Goal: Information Seeking & Learning: Learn about a topic

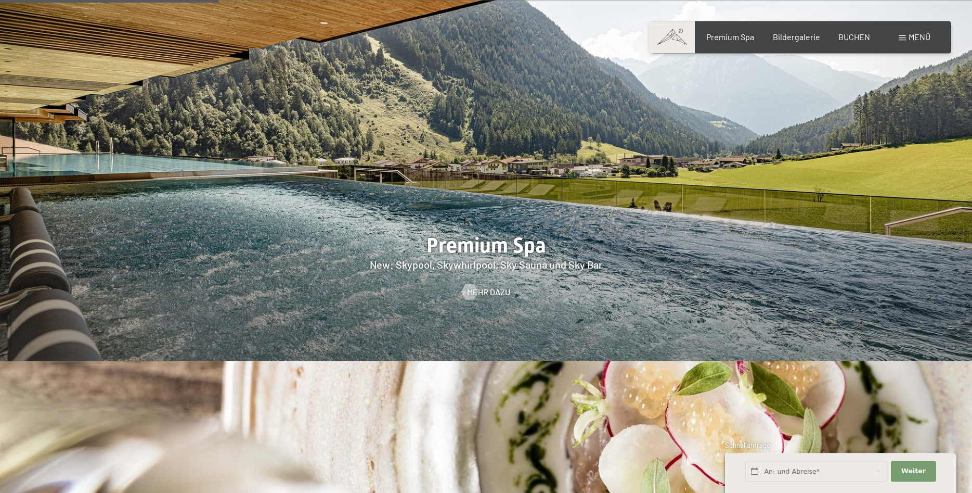
scroll to position [1592, 0]
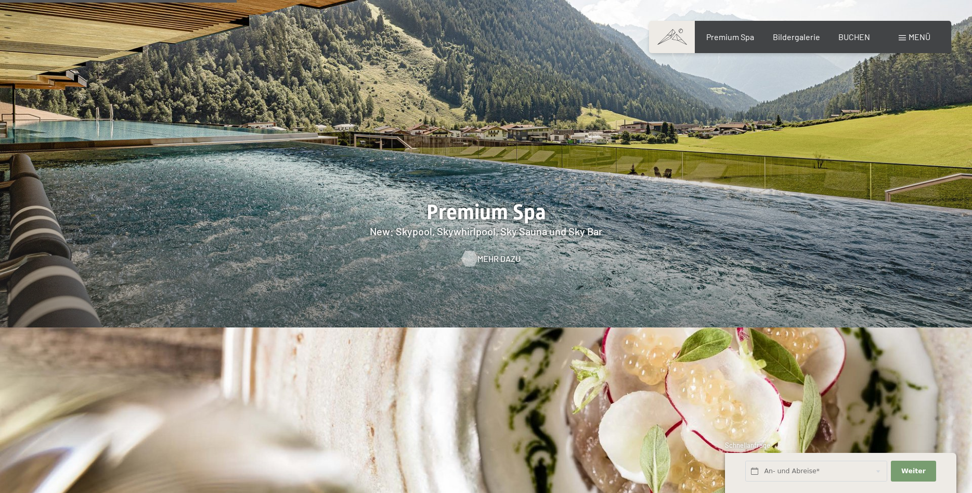
click at [483, 253] on span "Mehr dazu" at bounding box center [498, 258] width 43 height 11
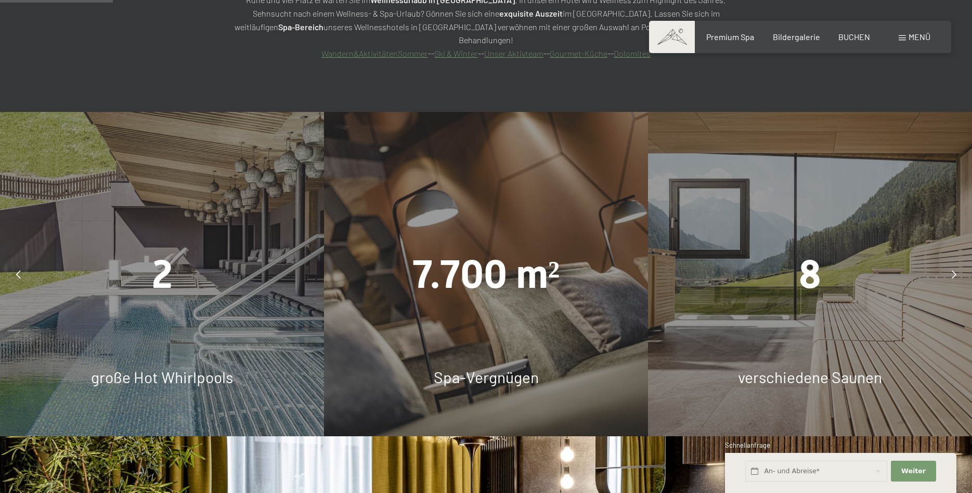
scroll to position [955, 0]
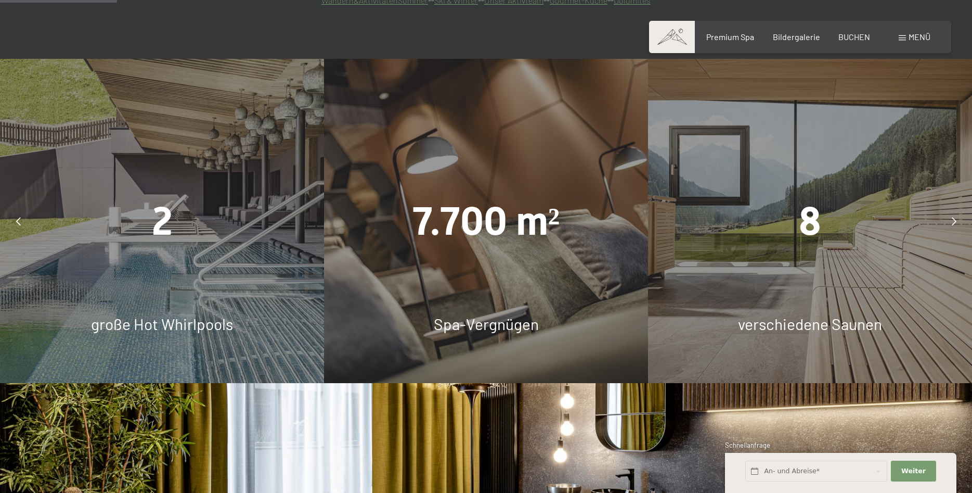
click at [165, 314] on span "große Hot Whirlpools" at bounding box center [162, 323] width 142 height 19
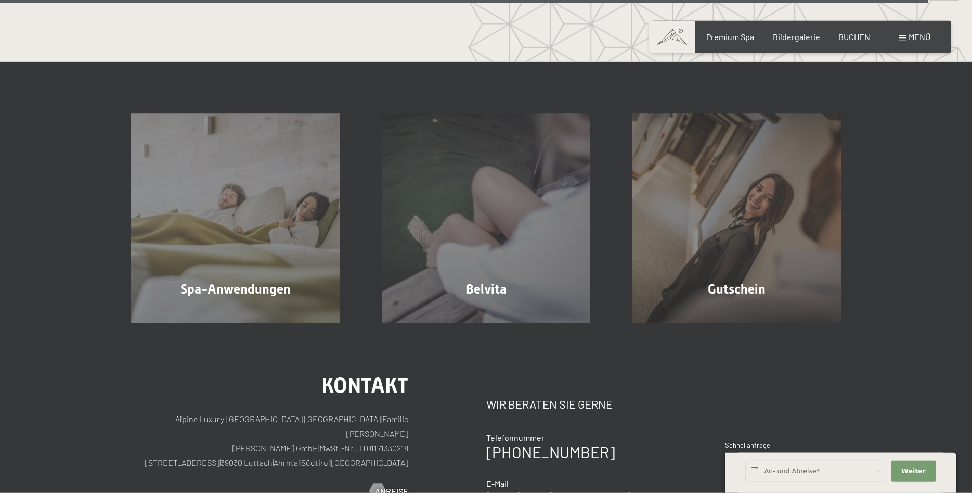
scroll to position [6551, 0]
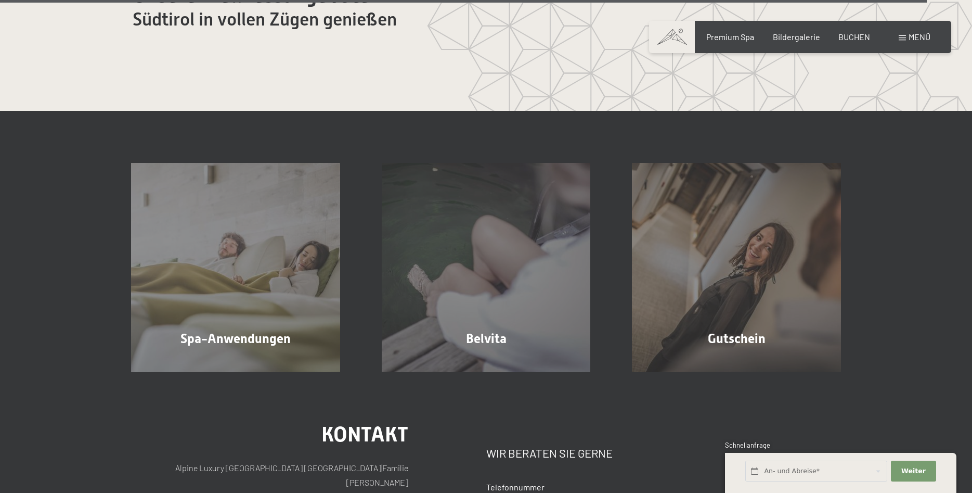
click at [913, 40] on span "Menü" at bounding box center [920, 37] width 22 height 10
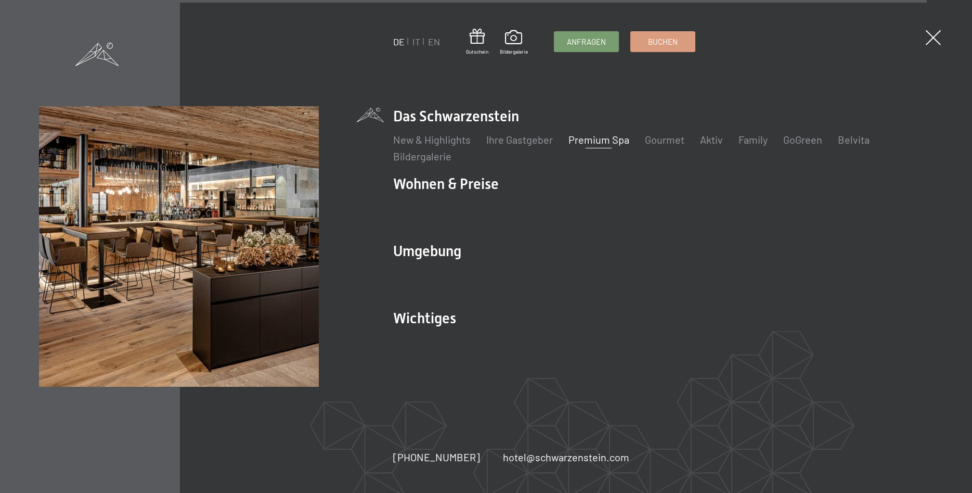
click at [614, 144] on link "Premium Spa" at bounding box center [599, 139] width 61 height 12
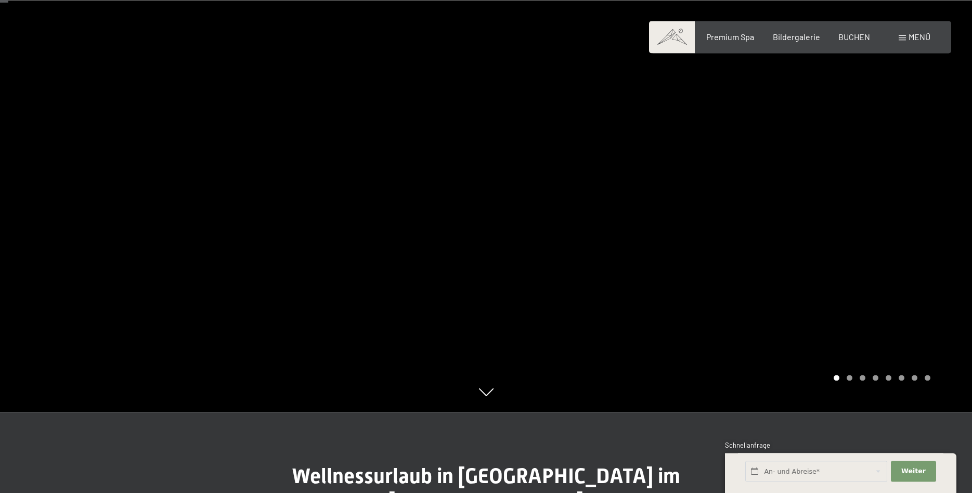
scroll to position [106, 0]
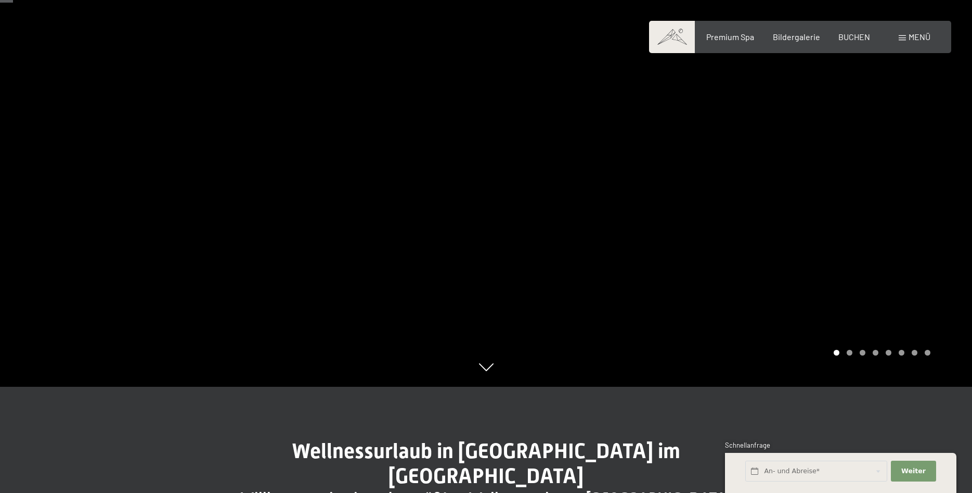
click at [906, 40] on span at bounding box center [902, 37] width 7 height 5
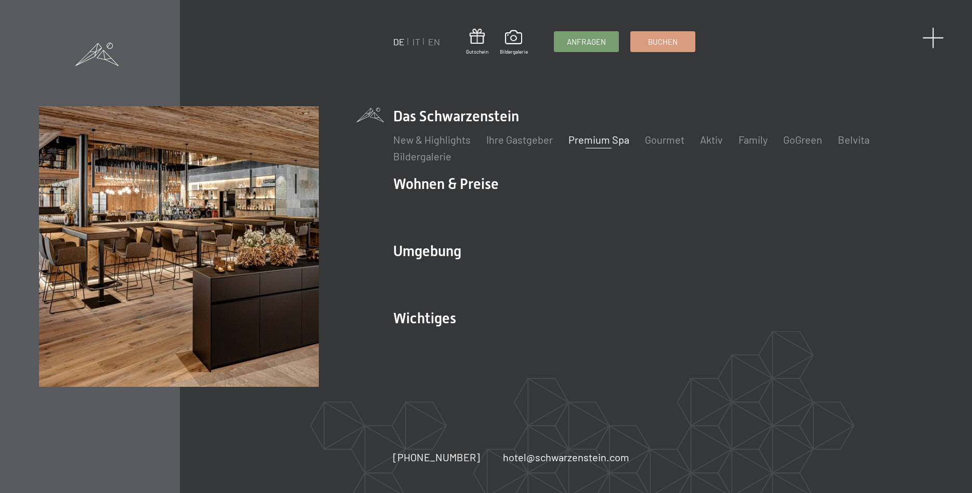
click at [937, 35] on span at bounding box center [933, 37] width 21 height 21
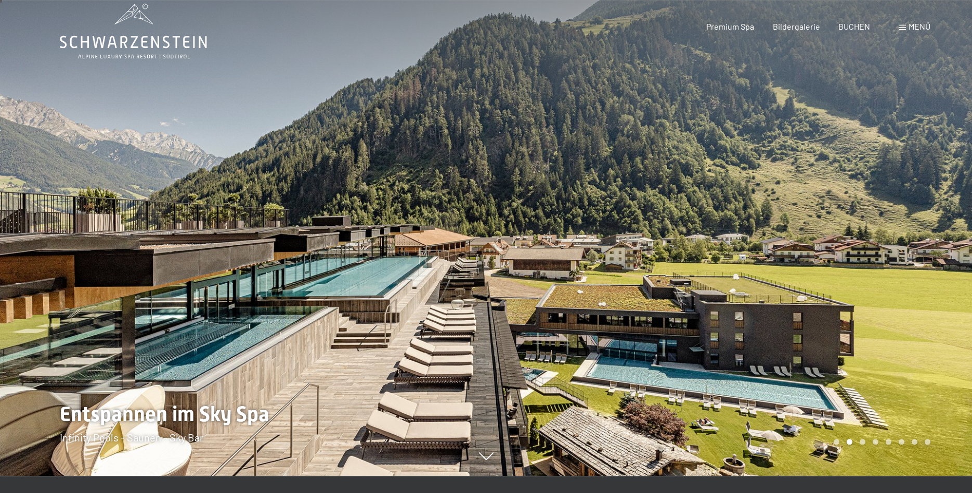
scroll to position [0, 0]
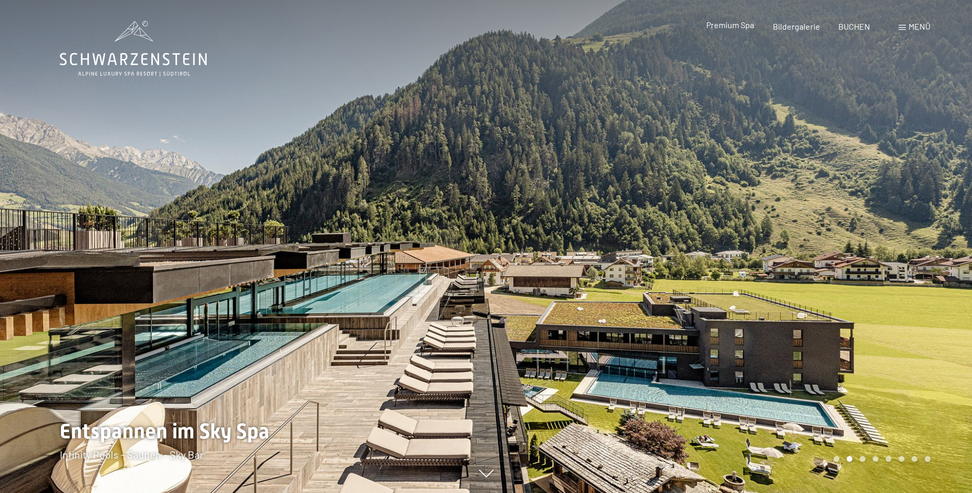
click at [740, 24] on span "Premium Spa" at bounding box center [730, 25] width 48 height 10
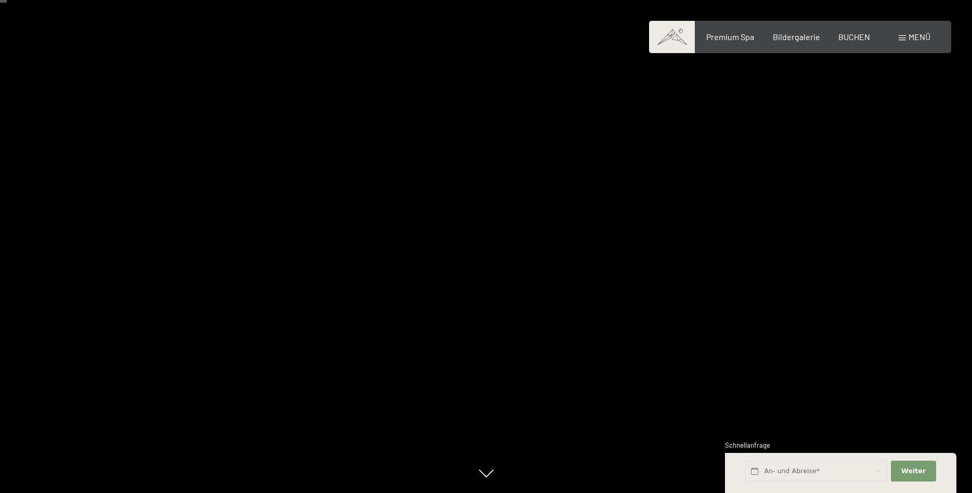
scroll to position [53, 0]
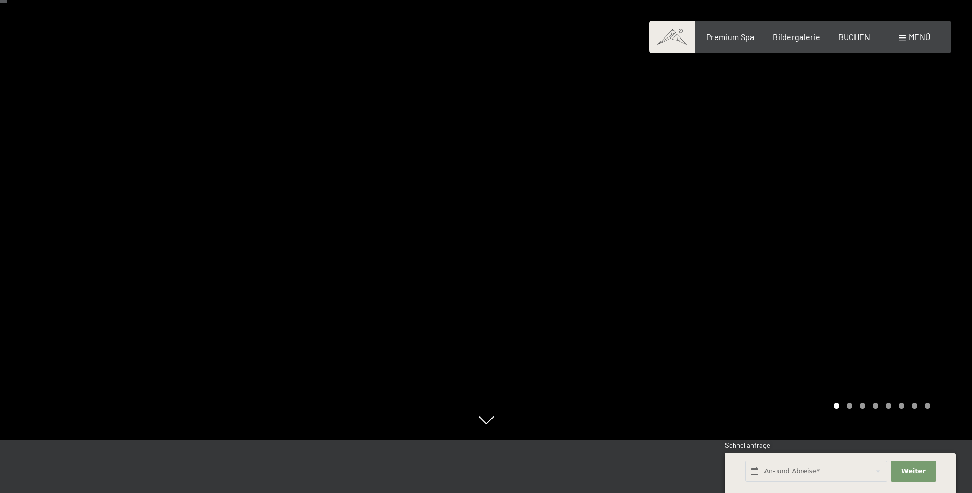
click at [864, 405] on div "Carousel Page 3" at bounding box center [863, 406] width 6 height 6
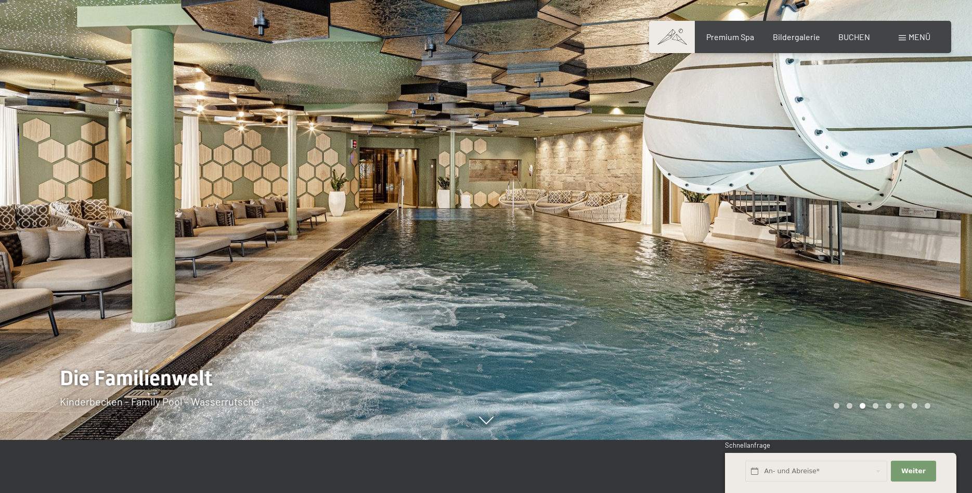
click at [878, 407] on div "Carousel Pagination" at bounding box center [880, 406] width 100 height 6
click at [890, 404] on div "Carousel Page 5" at bounding box center [889, 406] width 6 height 6
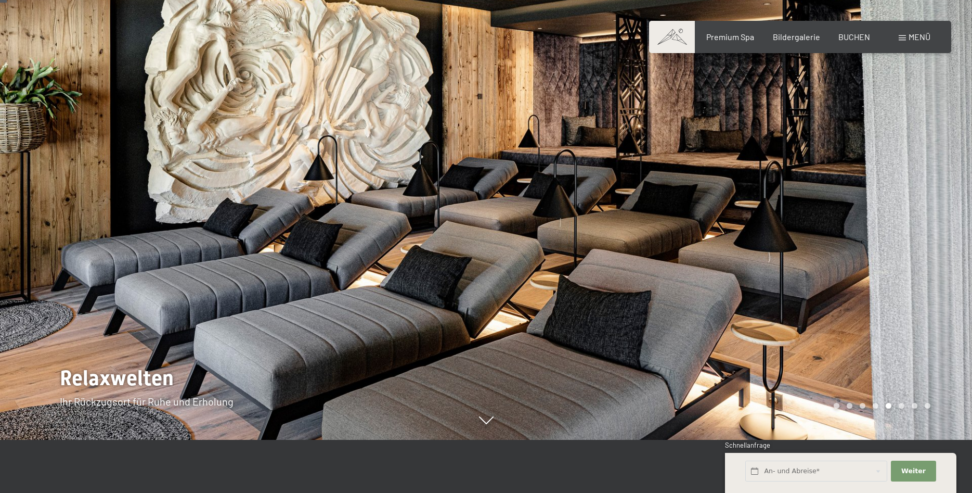
click at [935, 355] on div at bounding box center [729, 193] width 486 height 493
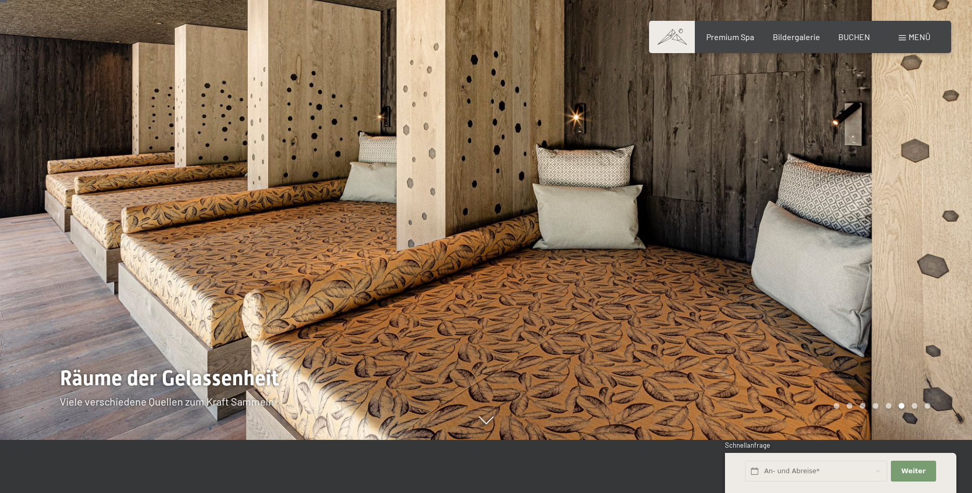
click at [935, 354] on div at bounding box center [729, 193] width 486 height 493
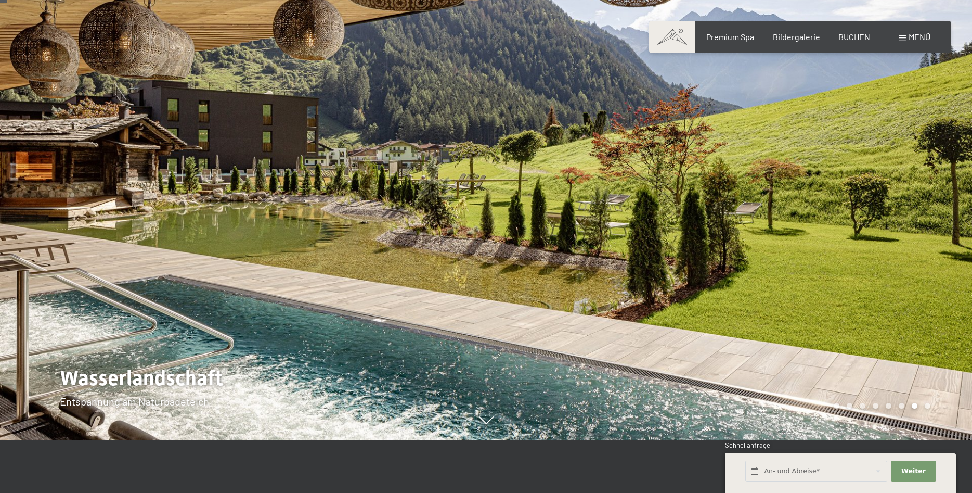
click at [935, 354] on div at bounding box center [729, 193] width 486 height 493
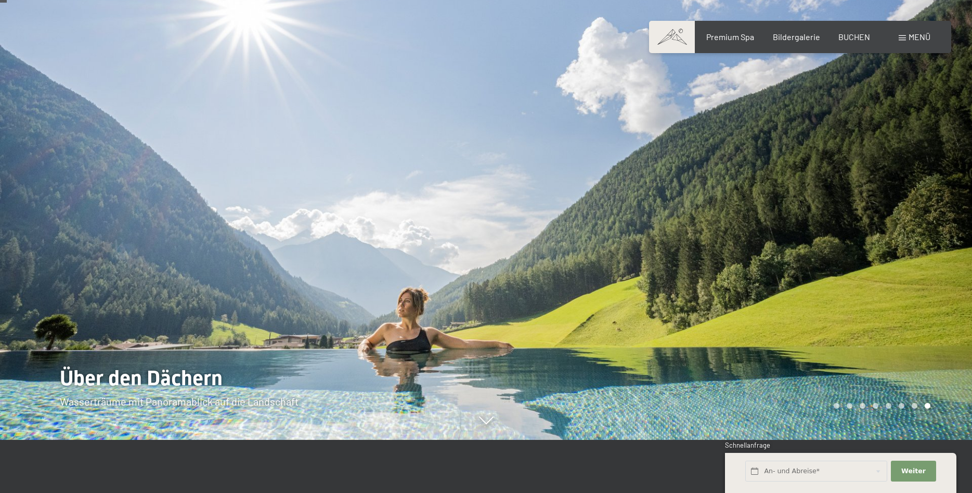
click at [935, 354] on div at bounding box center [729, 193] width 486 height 493
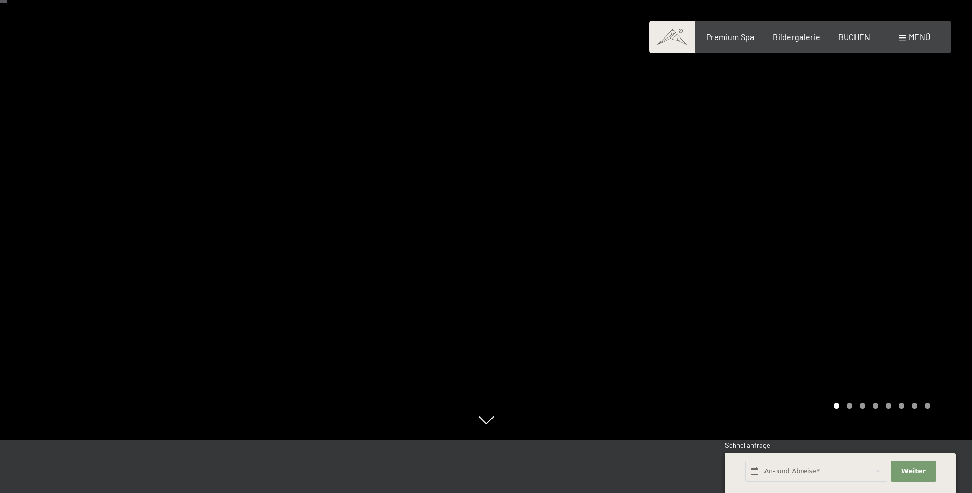
click at [935, 354] on div at bounding box center [729, 193] width 486 height 493
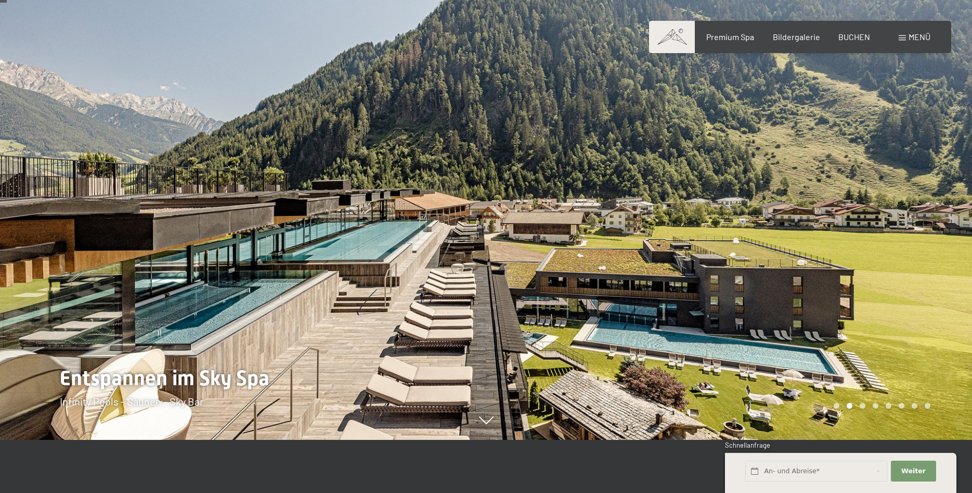
click at [677, 32] on span at bounding box center [672, 37] width 46 height 32
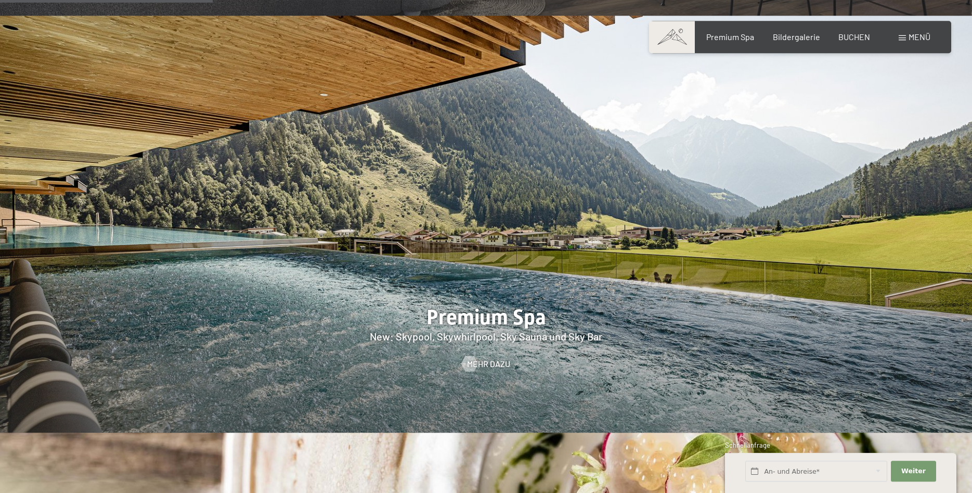
scroll to position [1539, 0]
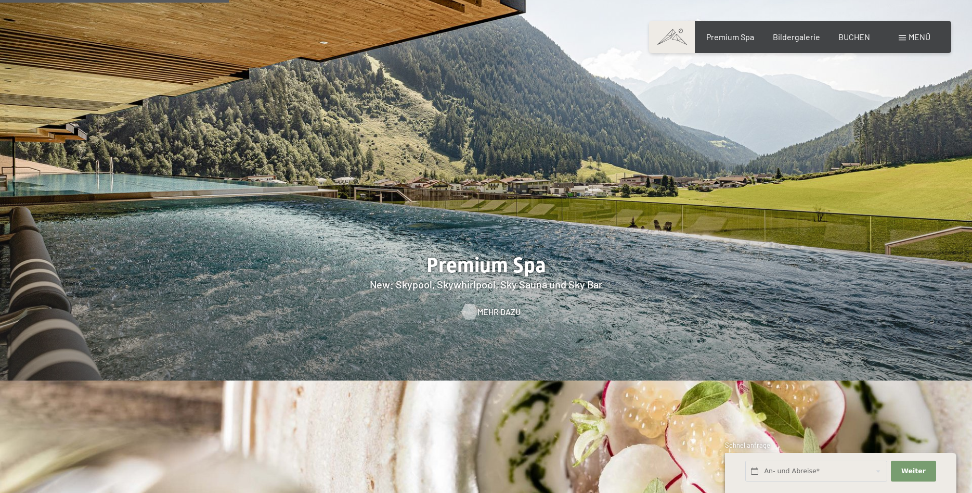
click at [489, 306] on span "Mehr dazu" at bounding box center [498, 311] width 43 height 11
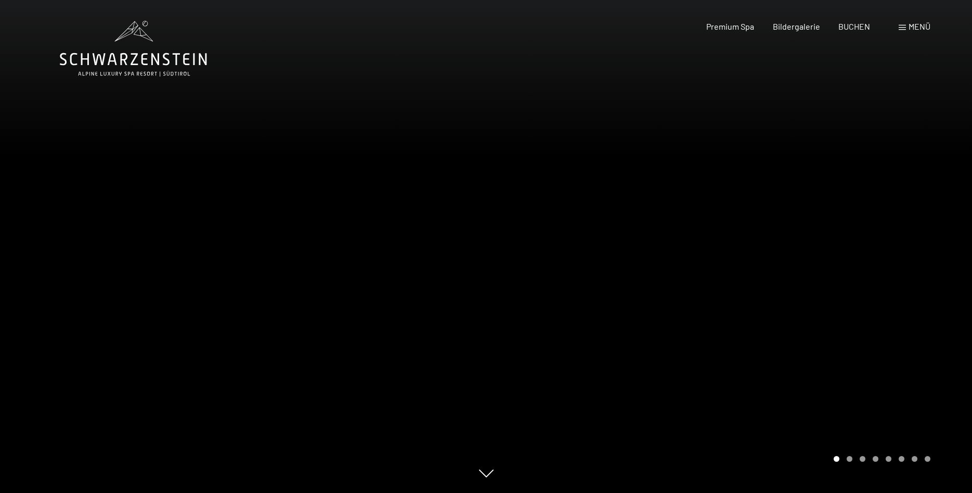
click at [913, 26] on span "Menü" at bounding box center [920, 26] width 22 height 10
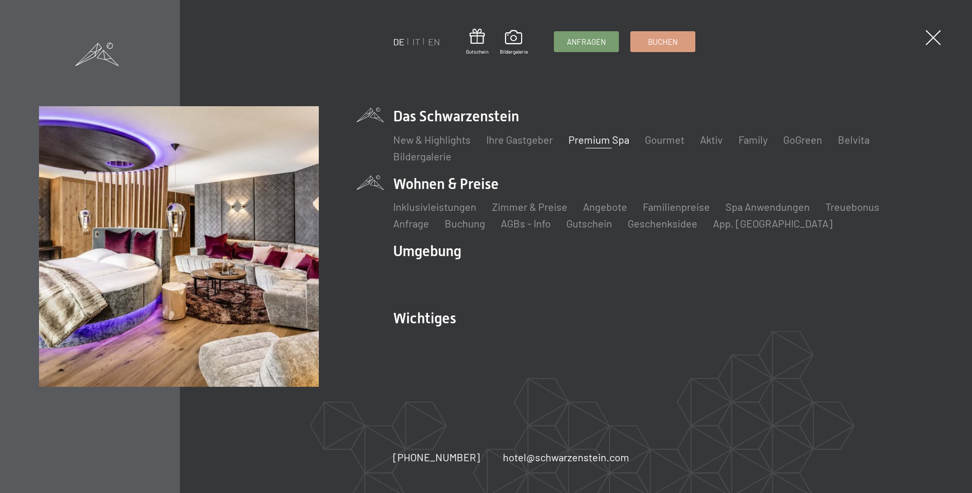
click at [497, 184] on li "Wohnen & Preise Inklusivleistungen Zimmer & Preise Liste Angebote Liste Familie…" at bounding box center [663, 202] width 540 height 57
click at [748, 209] on link "Spa Anwendungen" at bounding box center [768, 206] width 84 height 12
click at [737, 209] on link "Spa Anwendungen" at bounding box center [768, 206] width 84 height 12
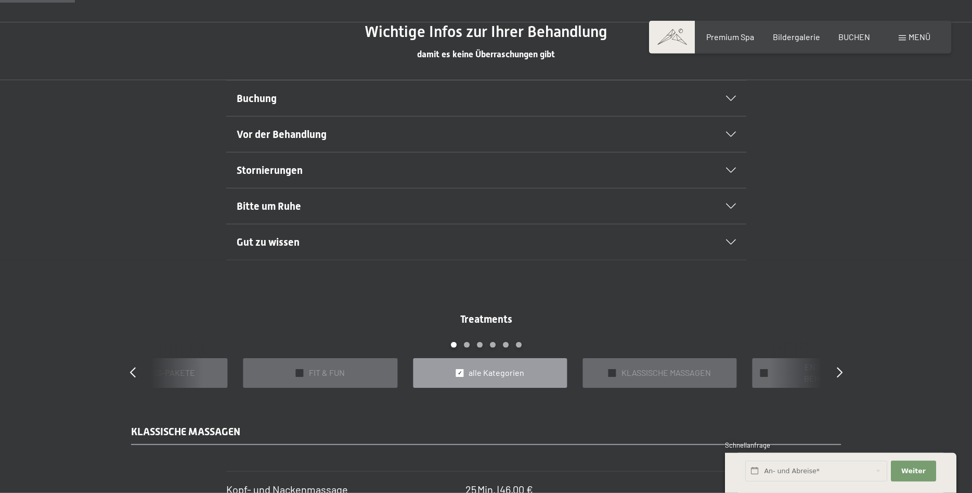
scroll to position [690, 0]
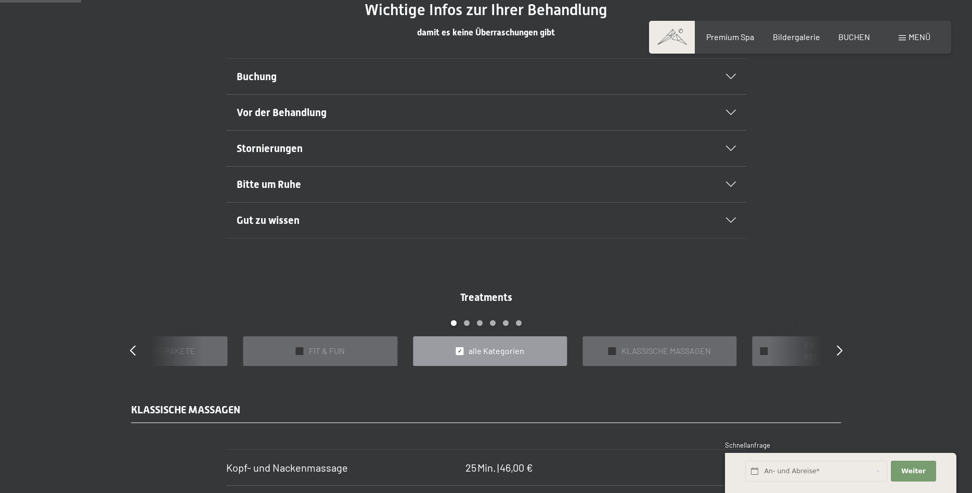
click at [734, 222] on icon at bounding box center [731, 219] width 10 height 5
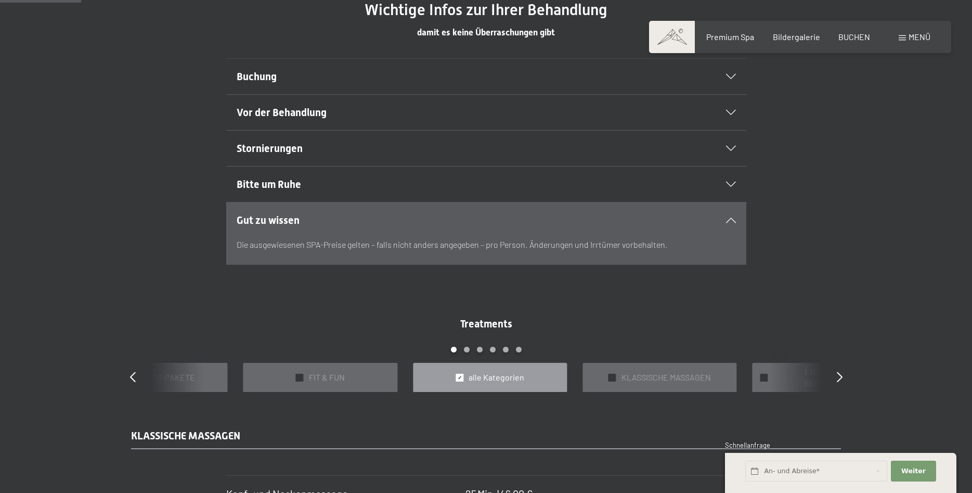
click at [734, 76] on icon at bounding box center [731, 76] width 10 height 5
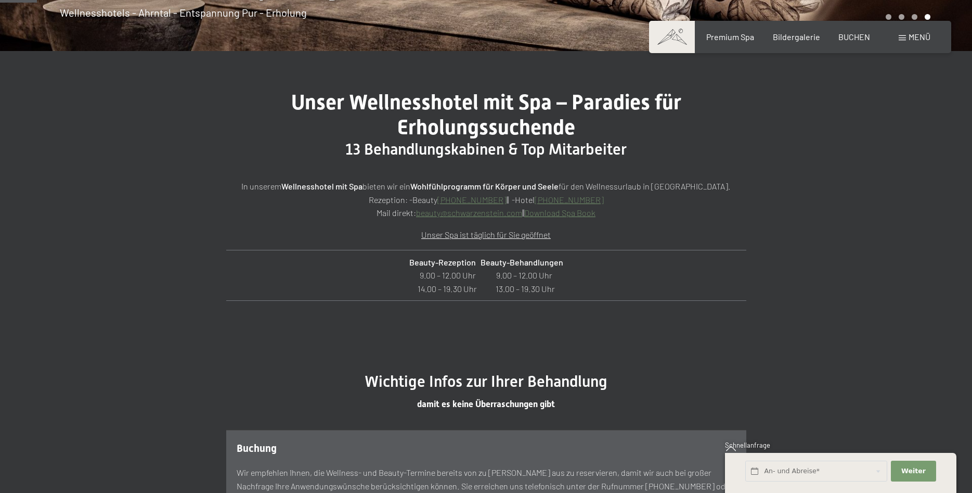
scroll to position [106, 0]
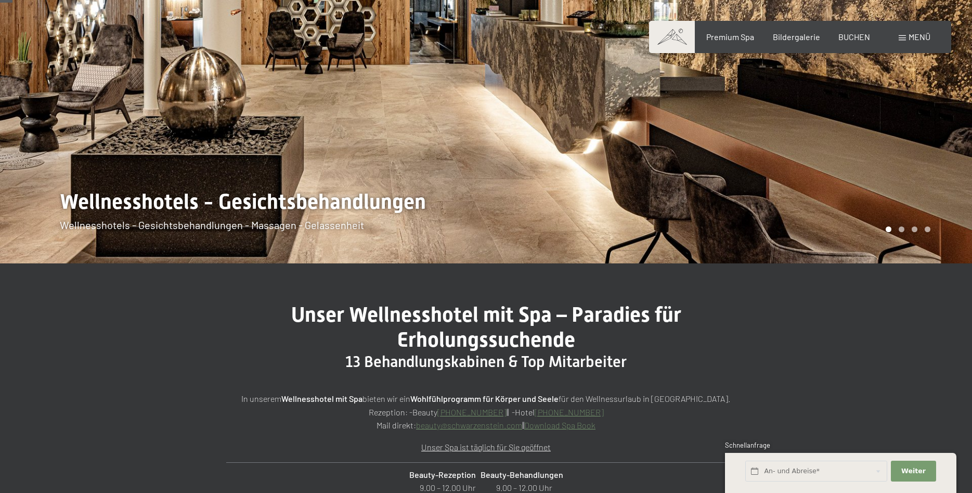
click at [911, 34] on span "Menü" at bounding box center [920, 37] width 22 height 10
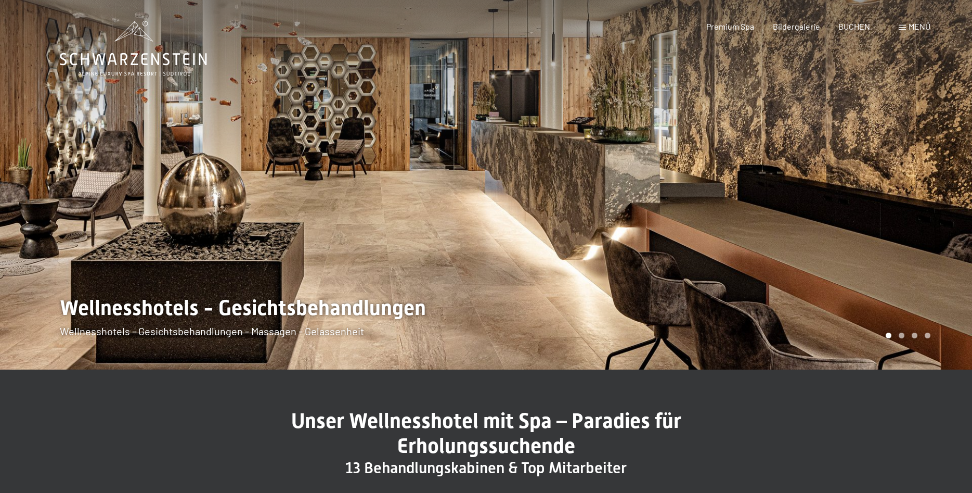
click at [856, 227] on div at bounding box center [729, 184] width 486 height 369
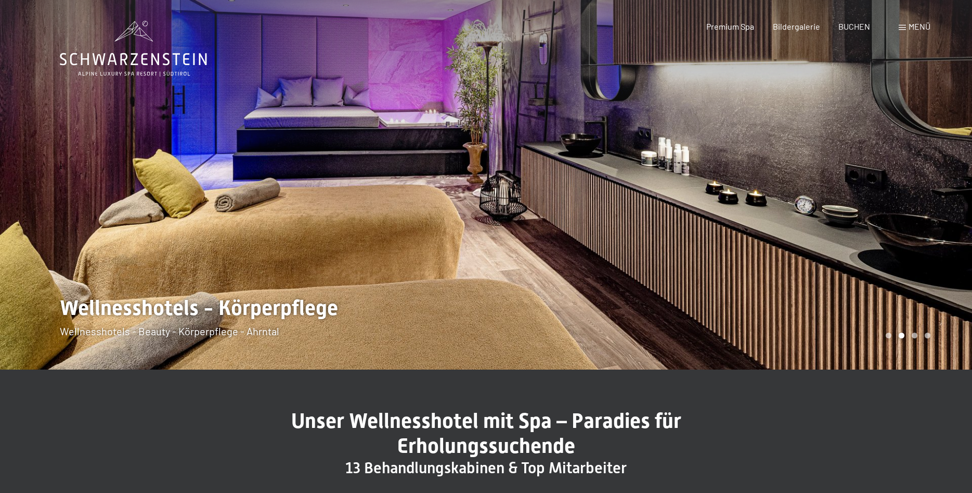
click at [856, 227] on div at bounding box center [729, 184] width 486 height 369
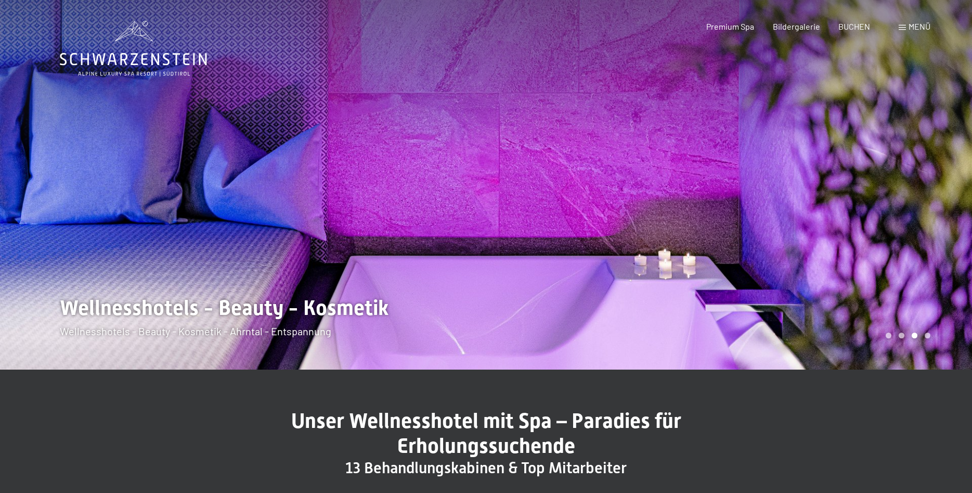
click at [856, 227] on div at bounding box center [729, 184] width 486 height 369
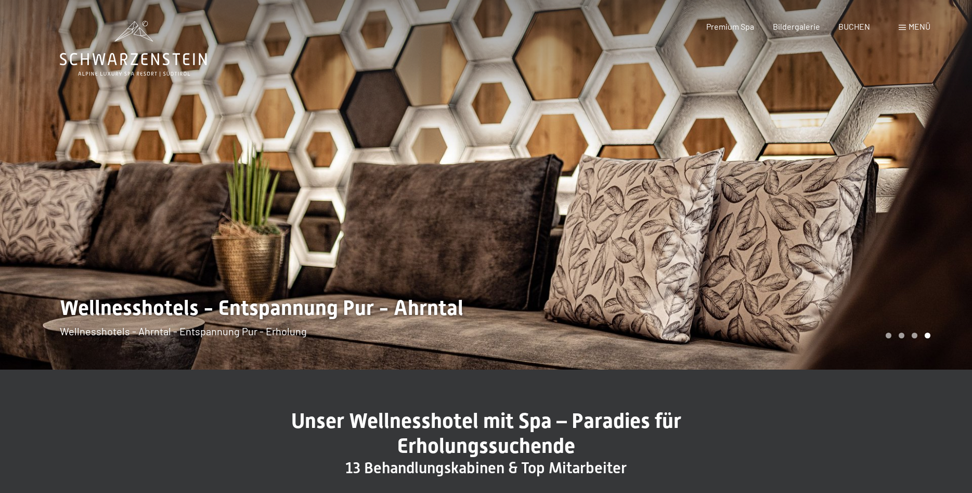
click at [856, 227] on div at bounding box center [729, 184] width 486 height 369
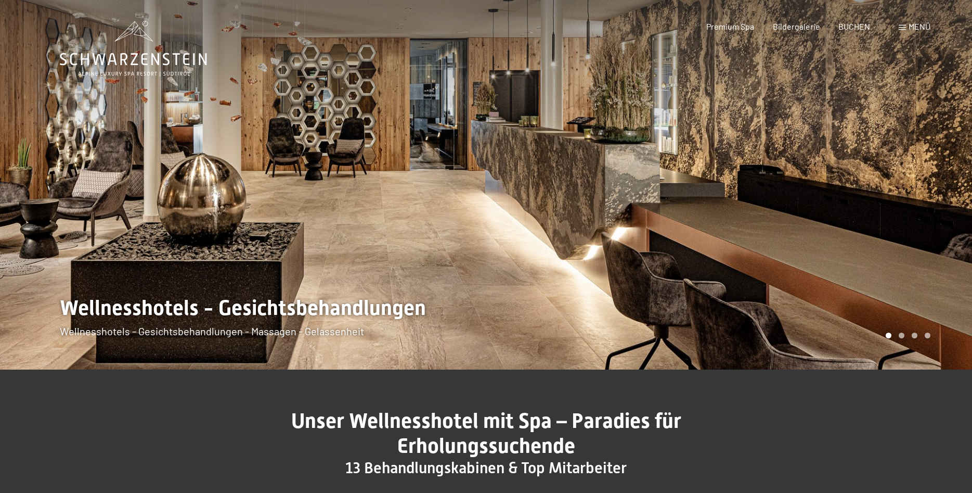
click at [856, 227] on div at bounding box center [729, 184] width 486 height 369
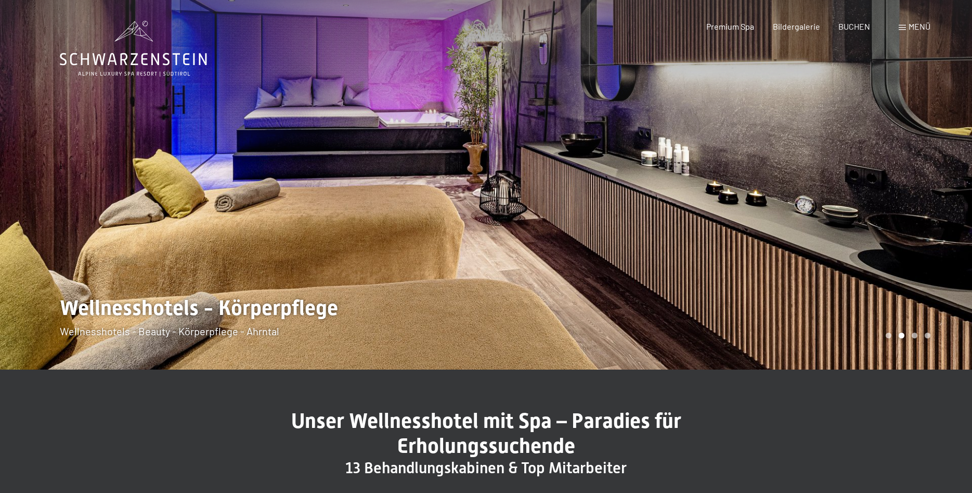
click at [773, 218] on div at bounding box center [729, 184] width 486 height 369
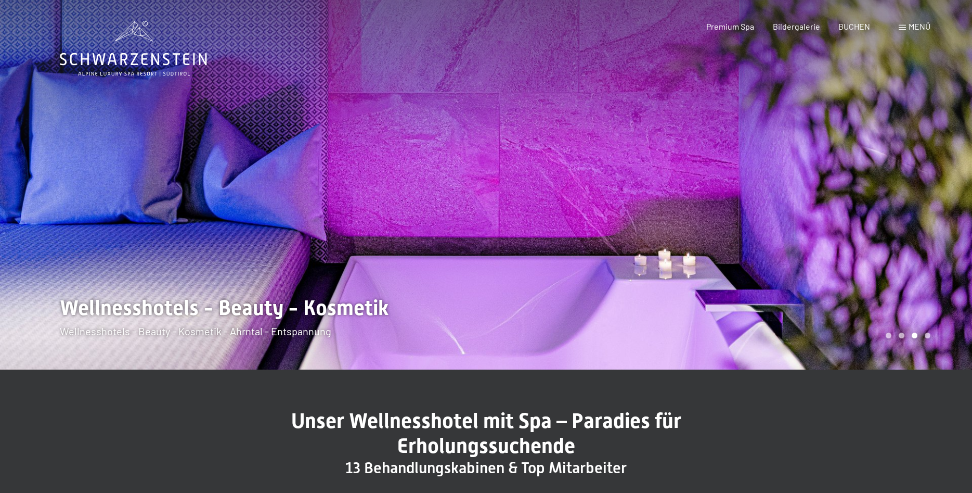
click at [773, 218] on div at bounding box center [729, 184] width 486 height 369
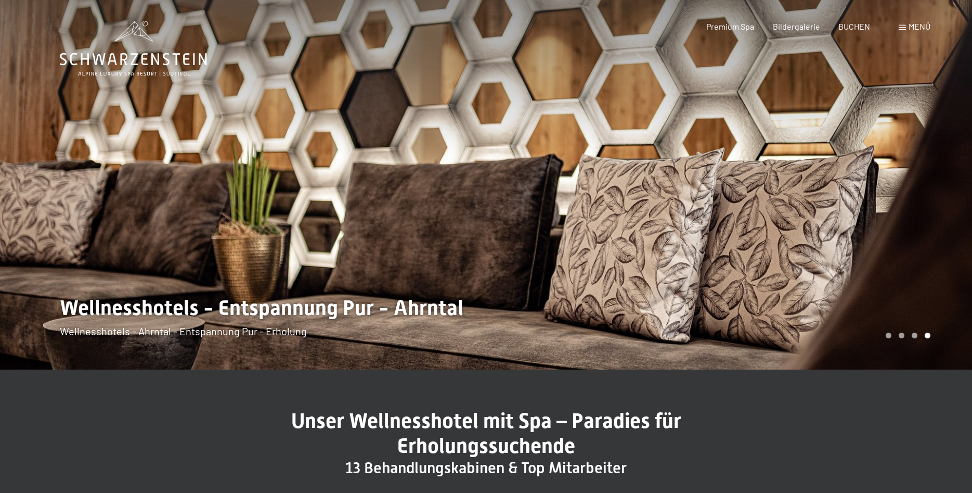
click at [773, 218] on div at bounding box center [729, 184] width 486 height 369
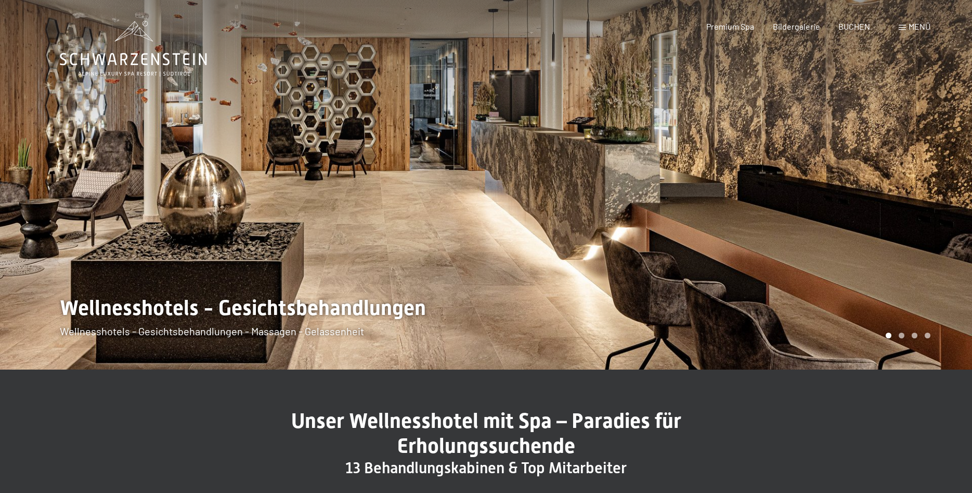
click at [773, 218] on div at bounding box center [729, 184] width 486 height 369
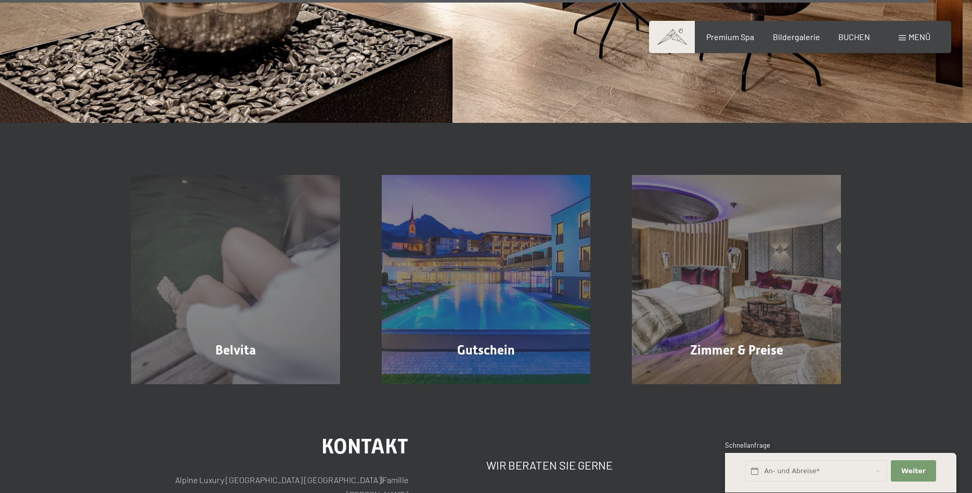
scroll to position [7693, 0]
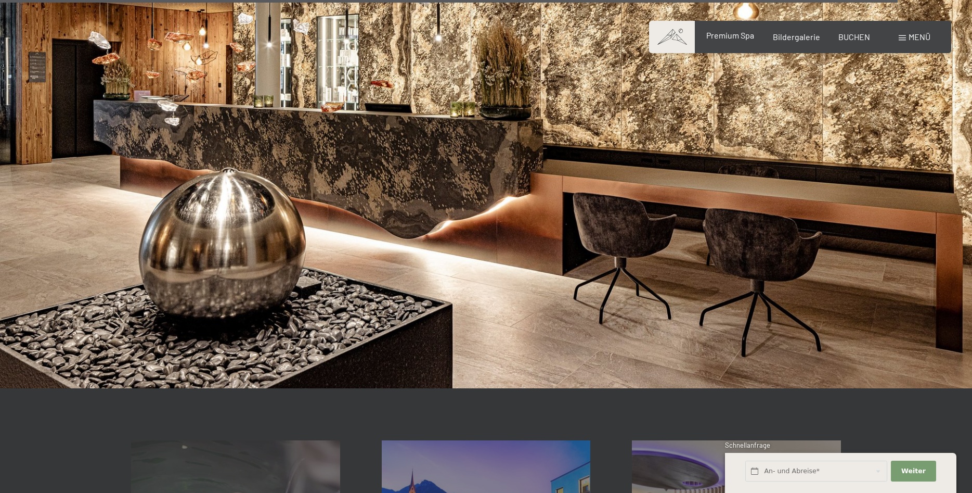
click at [742, 35] on span "Premium Spa" at bounding box center [730, 35] width 48 height 10
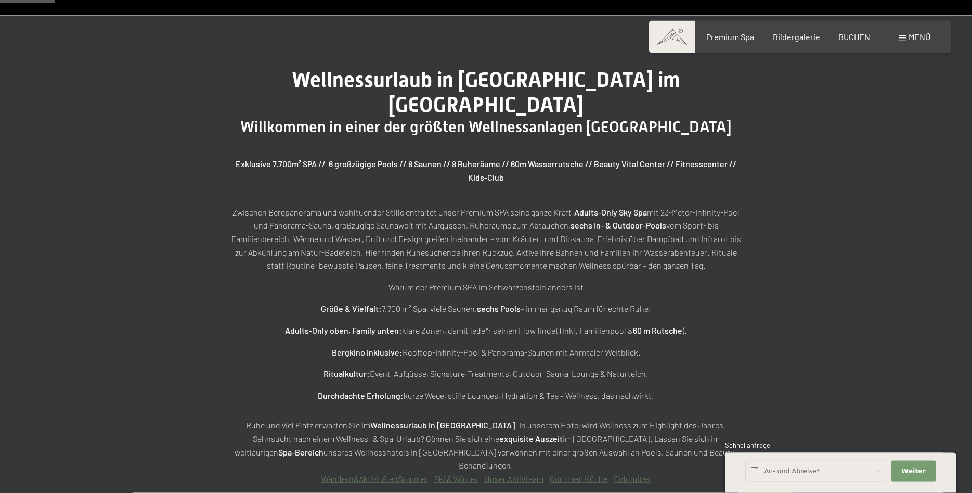
scroll to position [477, 0]
